Goal: Transaction & Acquisition: Subscribe to service/newsletter

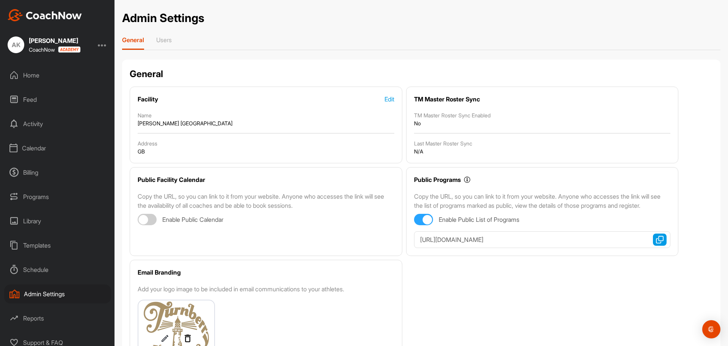
click at [35, 272] on div "Schedule" at bounding box center [57, 269] width 107 height 19
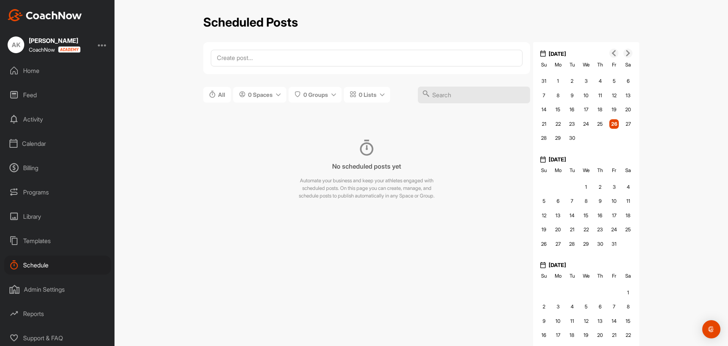
scroll to position [6, 0]
click at [30, 189] on div "Programs" at bounding box center [57, 190] width 107 height 19
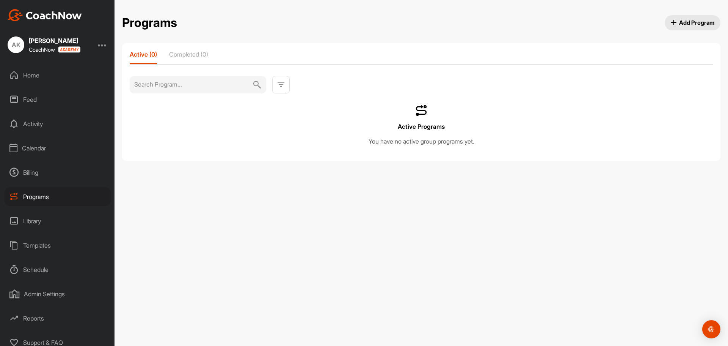
click at [39, 177] on div "Billing" at bounding box center [57, 172] width 107 height 19
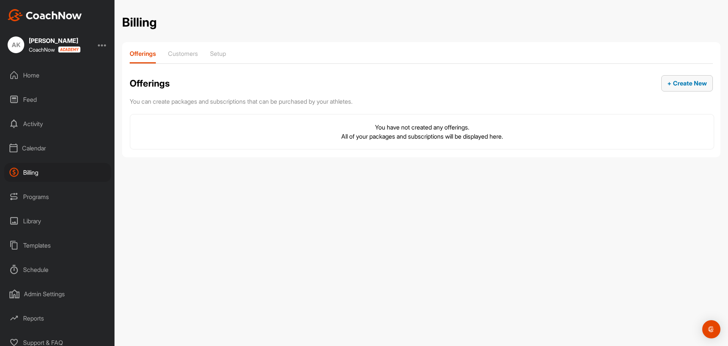
click at [682, 79] on span "+ Create New" at bounding box center [687, 83] width 39 height 8
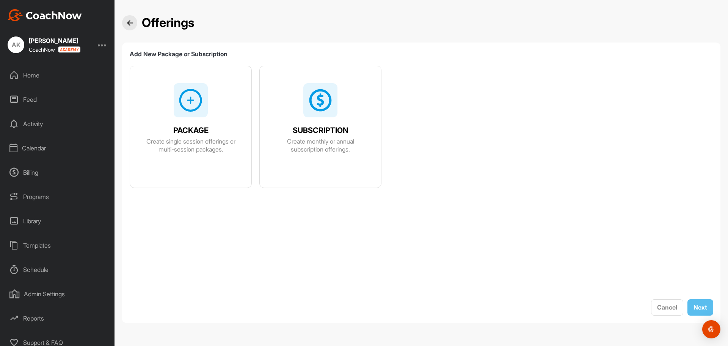
click at [291, 126] on div "SUBSCRIPTION Create monthly or annual subscription offerings." at bounding box center [320, 136] width 121 height 33
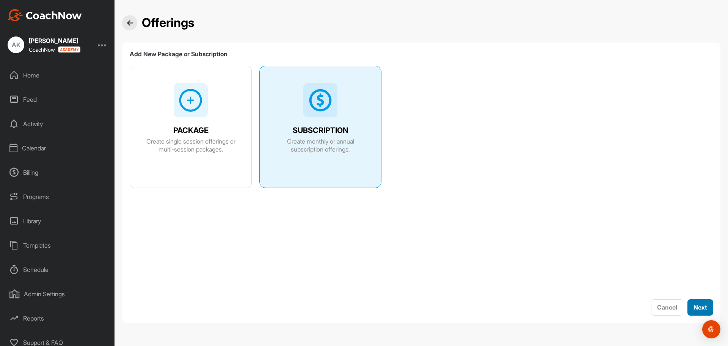
click at [707, 306] on button "Next" at bounding box center [701, 307] width 26 height 16
